Goal: Task Accomplishment & Management: Complete application form

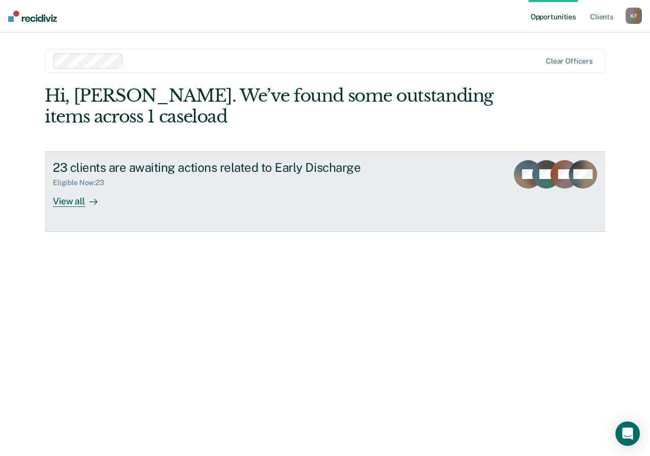
click at [235, 168] on div "23 clients are awaiting actions related to Early Discharge" at bounding box center [231, 167] width 357 height 15
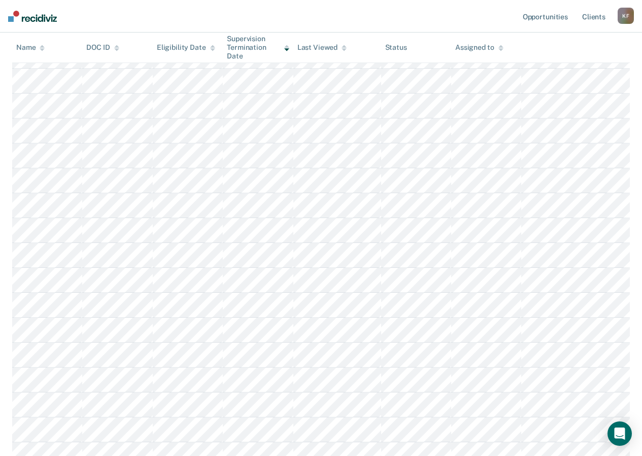
scroll to position [230, 0]
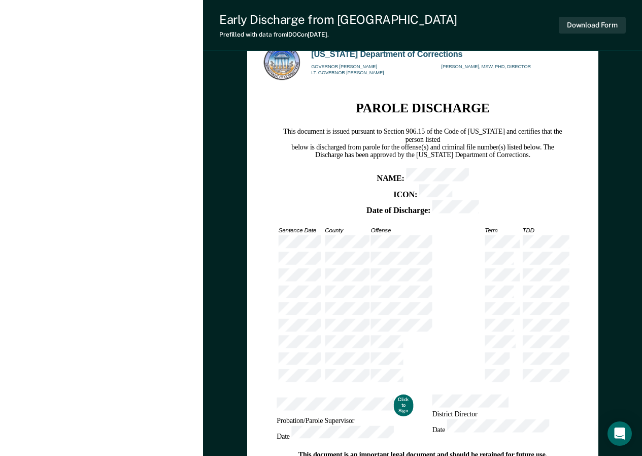
scroll to position [885, 0]
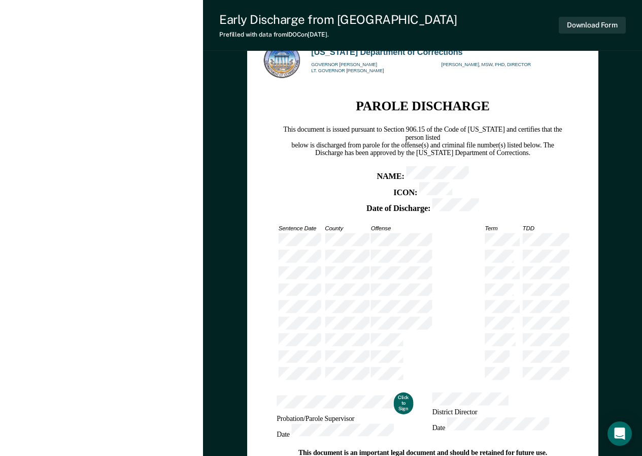
click at [394, 392] on button "Click to Sign" at bounding box center [403, 403] width 19 height 22
click at [400, 392] on button "Click to Sign" at bounding box center [403, 403] width 19 height 22
click at [594, 25] on button "Download Form" at bounding box center [592, 25] width 67 height 17
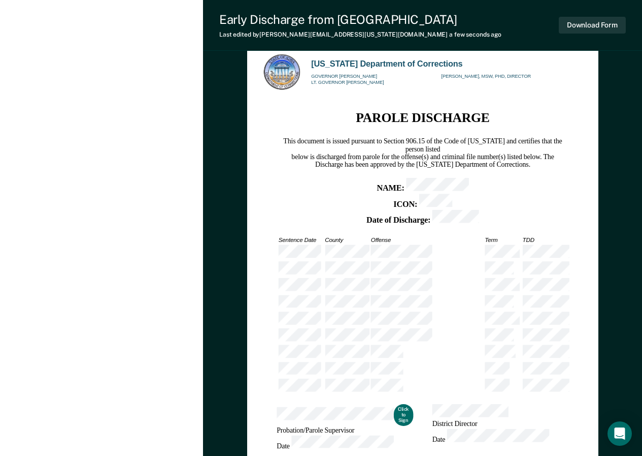
scroll to position [928, 0]
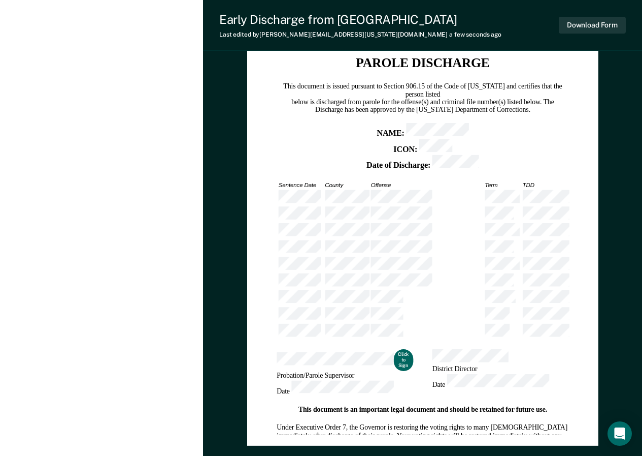
click at [394, 349] on button "Click to Sign" at bounding box center [403, 360] width 19 height 22
type textarea "x"
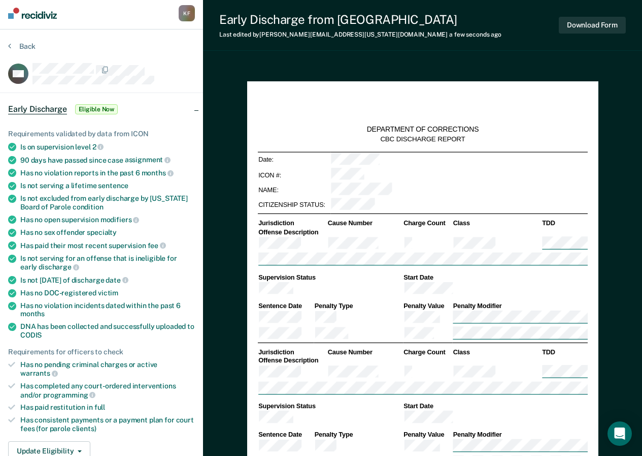
scroll to position [0, 0]
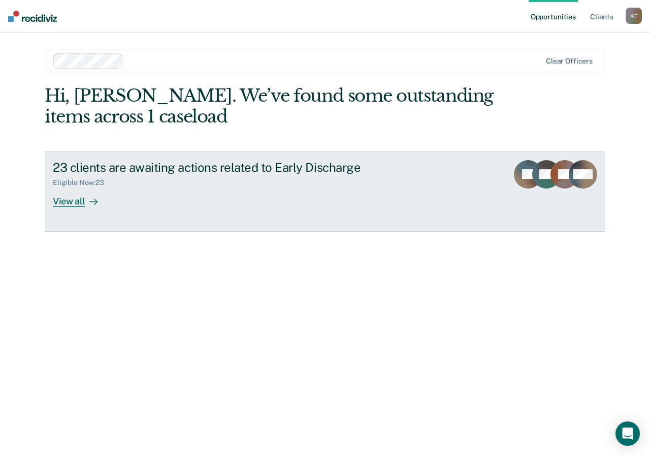
click at [235, 180] on div "Eligible Now : 23" at bounding box center [231, 180] width 357 height 13
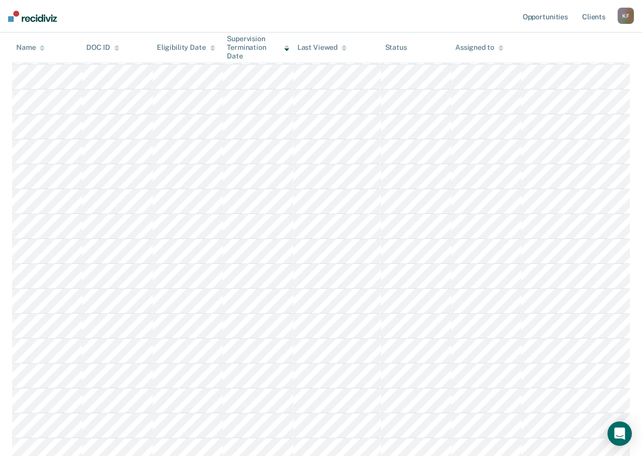
scroll to position [307, 0]
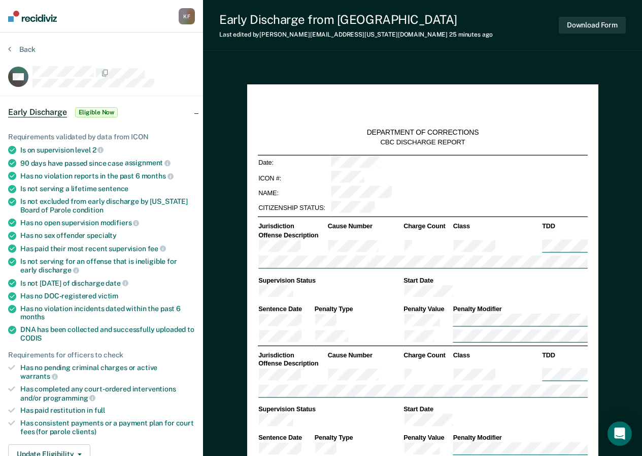
type textarea "x"
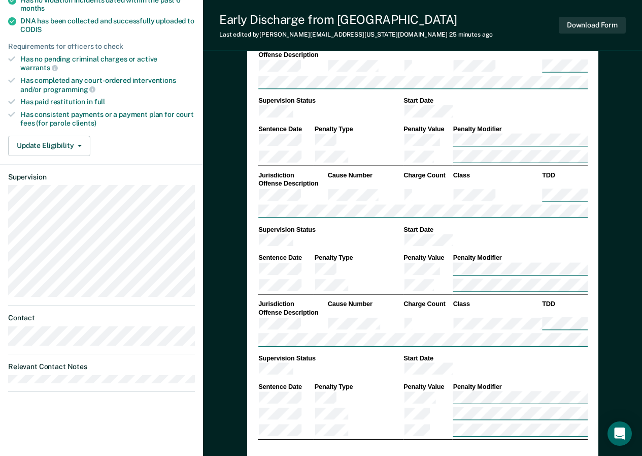
scroll to position [294, 0]
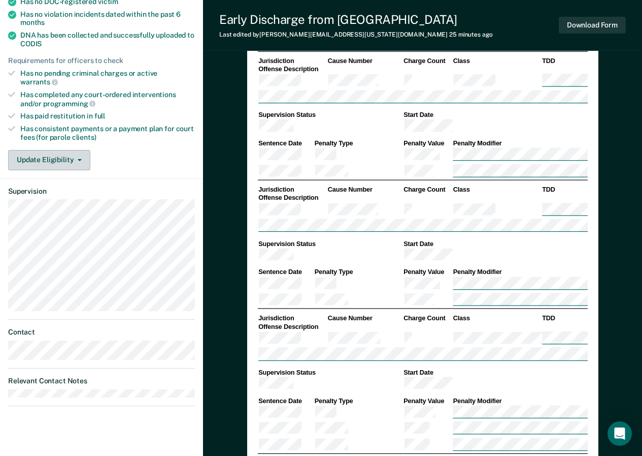
click at [82, 151] on button "Update Eligibility" at bounding box center [49, 160] width 82 height 20
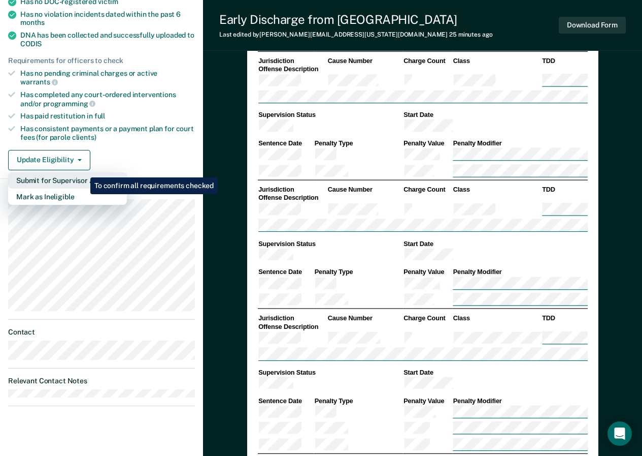
click at [83, 172] on button "Submit for Supervisor Approval" at bounding box center [67, 180] width 119 height 16
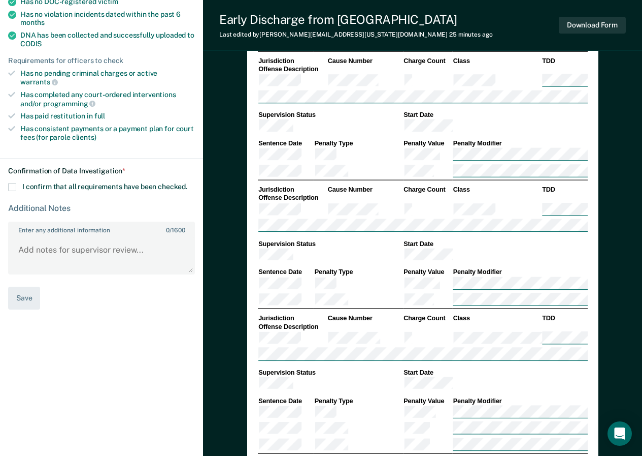
click at [14, 183] on span at bounding box center [12, 187] width 8 height 8
click at [187, 183] on input "I confirm that all requirements have been checked." at bounding box center [187, 183] width 0 height 0
click at [73, 239] on textarea "Enter any additional information 0 / 1600" at bounding box center [101, 255] width 185 height 38
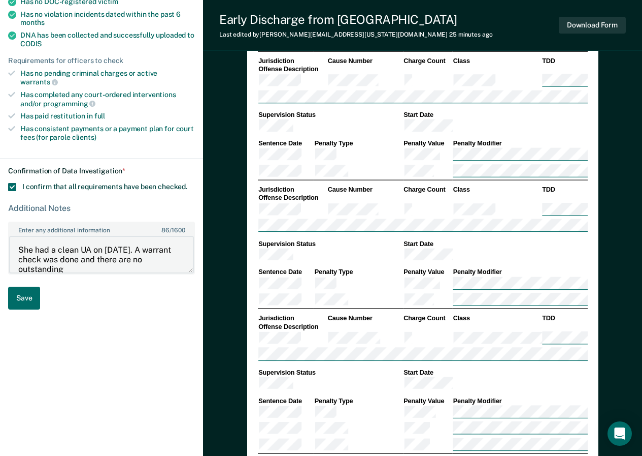
scroll to position [2, 0]
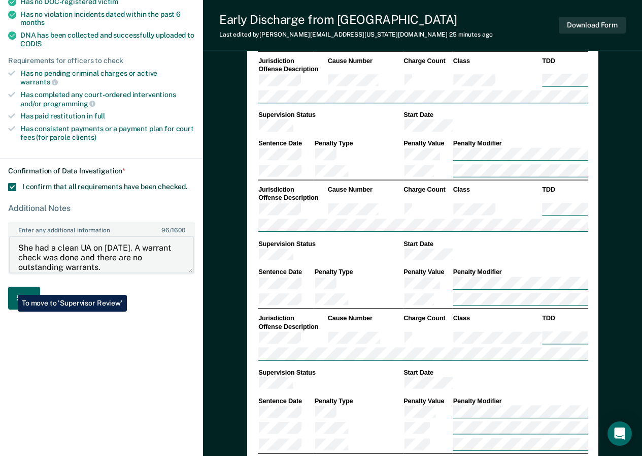
type textarea "She had a clean UA on [DATE]. A warrant check was done and there are no outstan…"
click at [10, 287] on button "Save" at bounding box center [24, 297] width 32 height 23
